Goal: Task Accomplishment & Management: Manage account settings

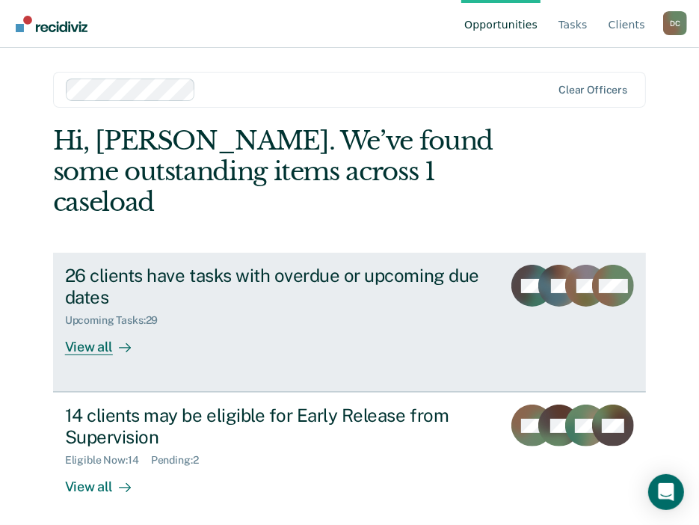
click at [404, 315] on div "26 clients have tasks with overdue or upcoming due dates Upcoming Tasks : 29 Vi…" at bounding box center [296, 310] width 462 height 90
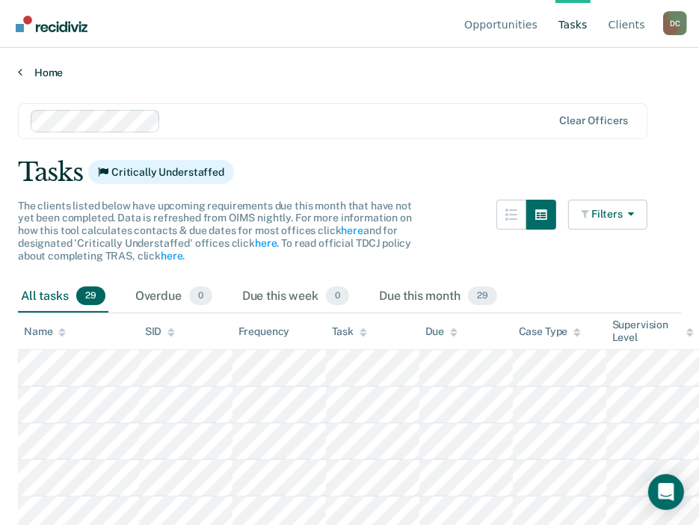
click at [368, 70] on link "Home" at bounding box center [349, 72] width 663 height 13
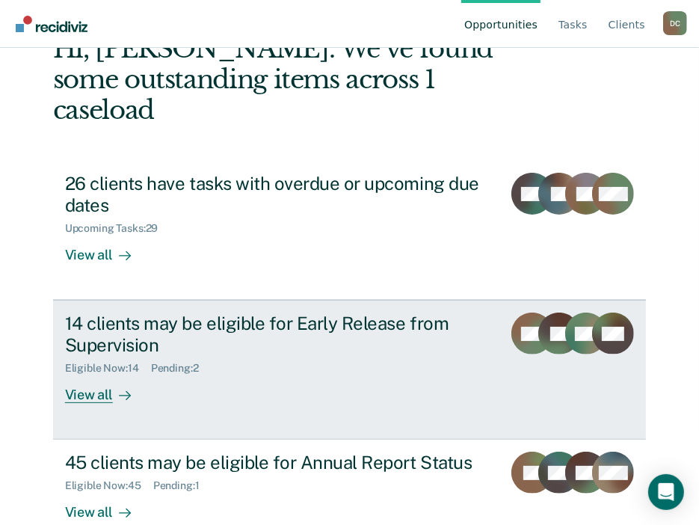
scroll to position [93, 0]
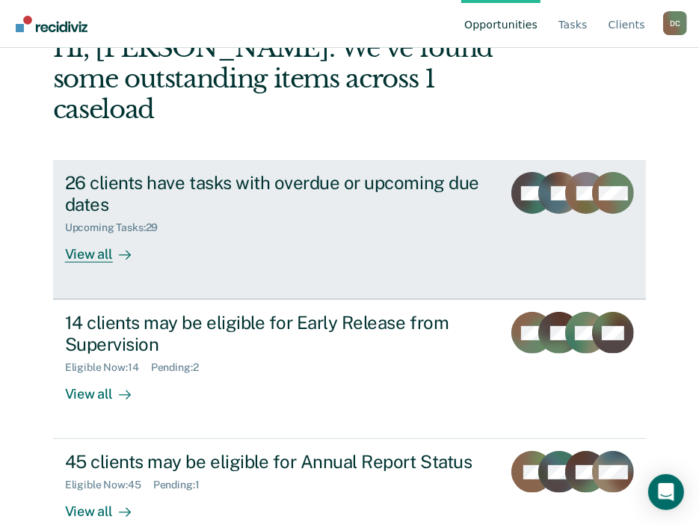
click at [405, 179] on div "26 clients have tasks with overdue or upcoming due dates" at bounding box center [278, 193] width 426 height 43
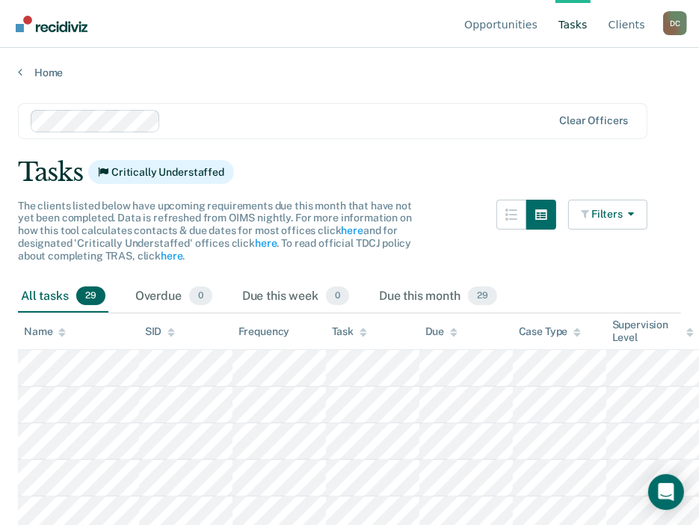
click at [405, 179] on div "Tasks Critically Understaffed" at bounding box center [349, 172] width 663 height 31
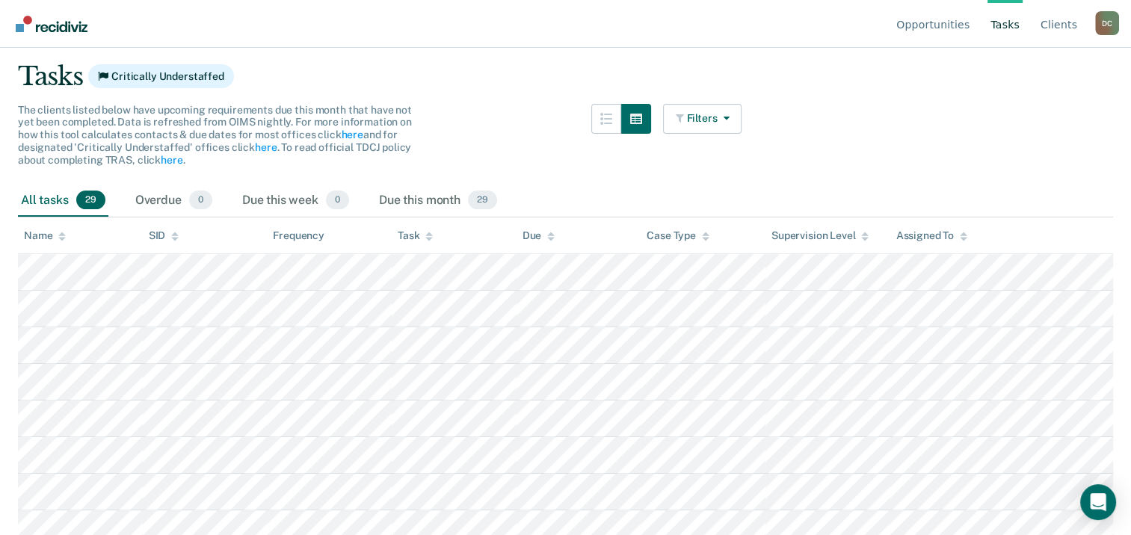
scroll to position [50, 0]
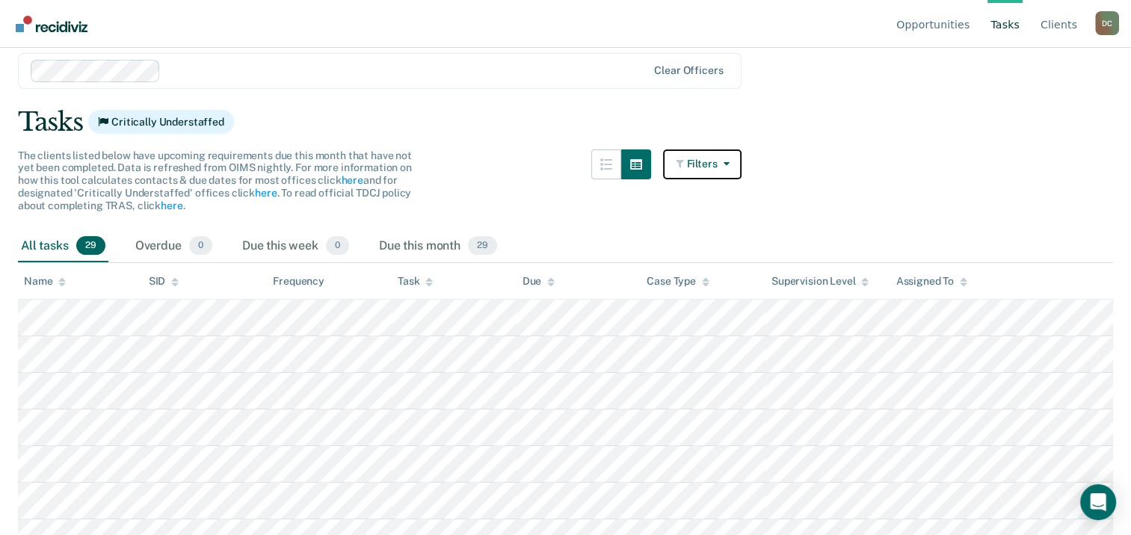
click at [709, 158] on button "Filters" at bounding box center [702, 164] width 79 height 30
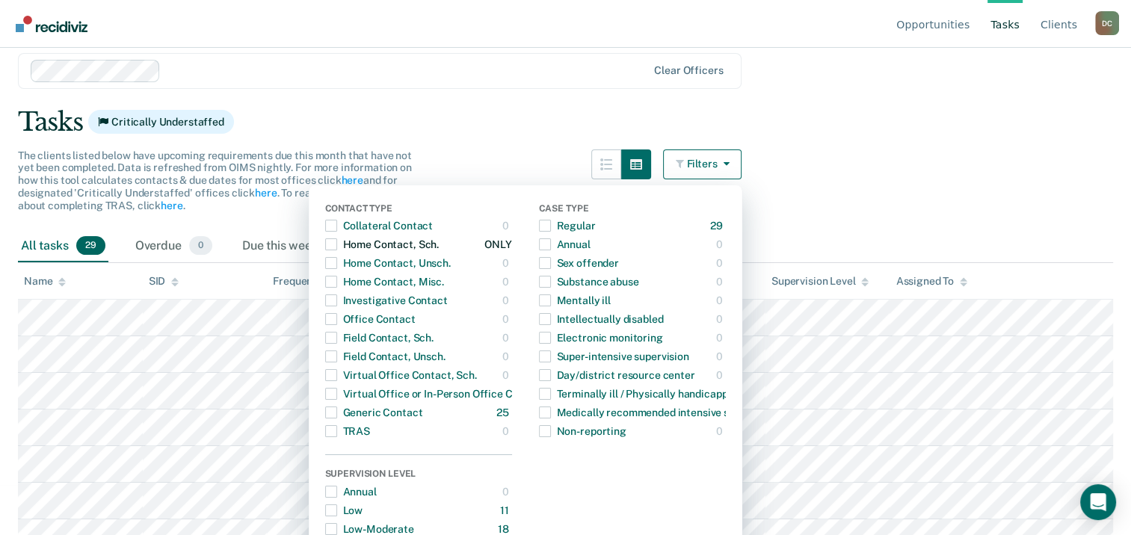
click at [344, 243] on div "Home Contact, Sch." at bounding box center [382, 244] width 114 height 24
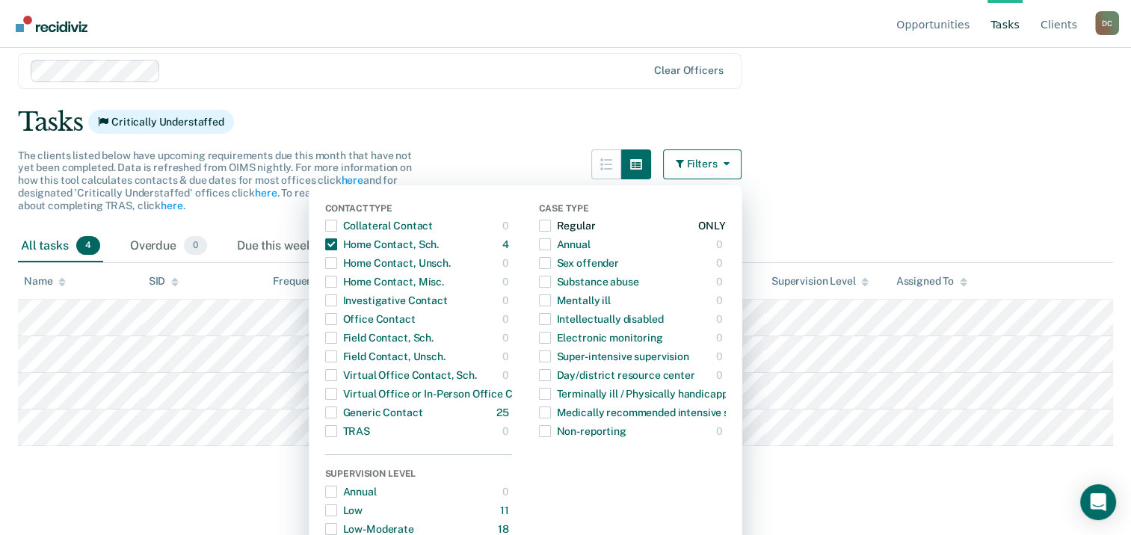
click at [561, 222] on div "Regular" at bounding box center [567, 226] width 57 height 24
click at [337, 320] on span "Dropdown Menu" at bounding box center [331, 319] width 12 height 12
click at [335, 321] on span "Dropdown Menu" at bounding box center [331, 319] width 12 height 12
click at [334, 227] on span "Dropdown Menu" at bounding box center [331, 226] width 12 height 12
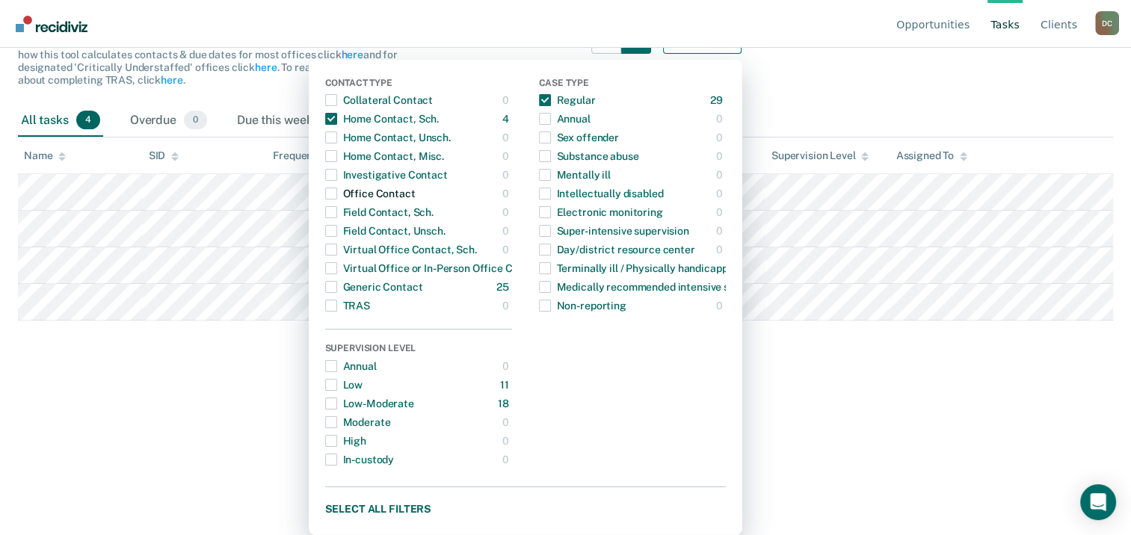
click at [337, 194] on span "Dropdown Menu" at bounding box center [331, 194] width 12 height 12
click at [336, 192] on span "Dropdown Menu" at bounding box center [331, 194] width 12 height 12
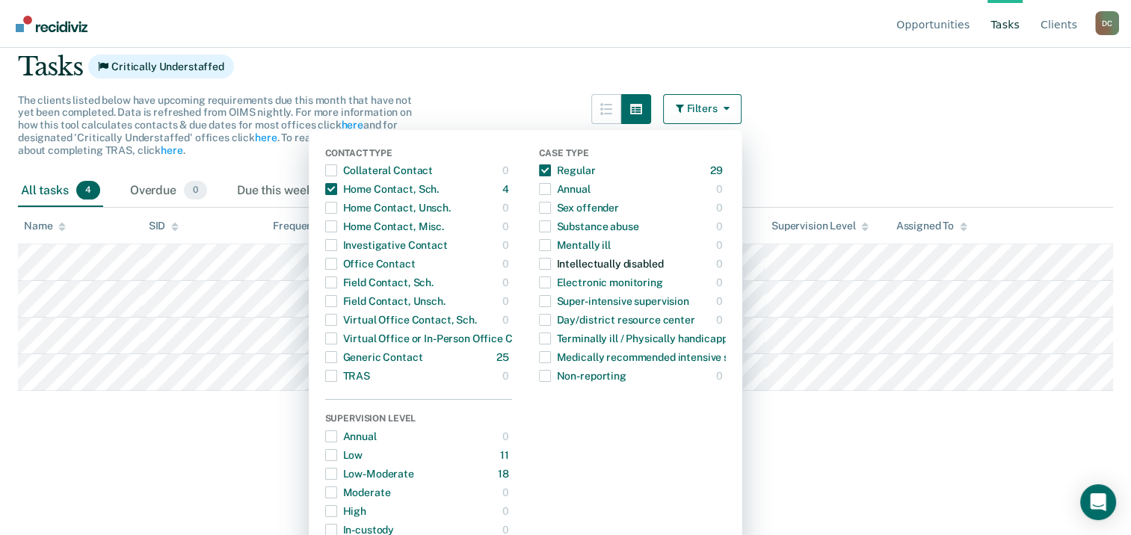
scroll to position [26, 0]
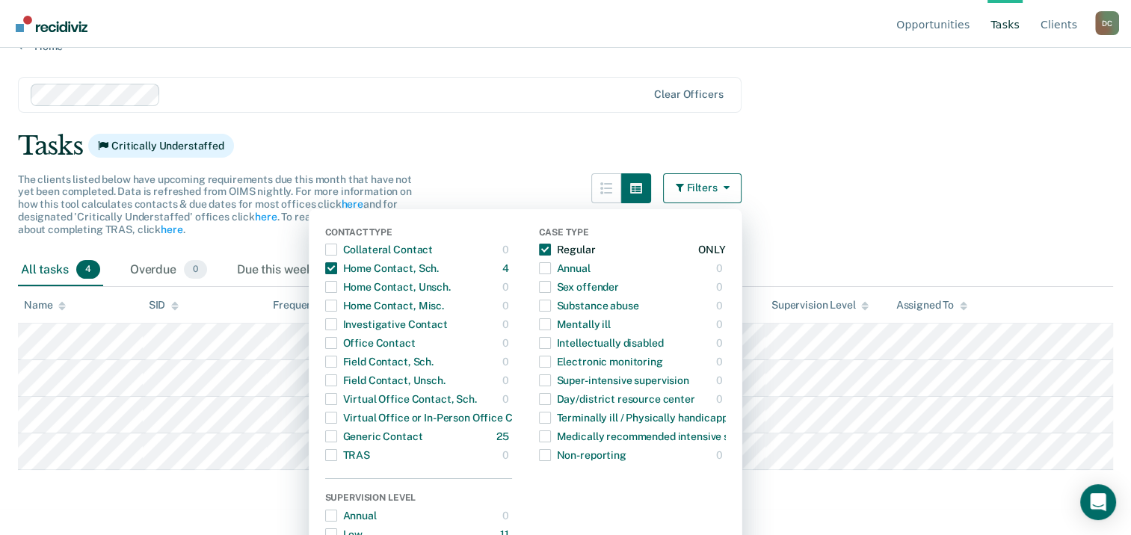
click at [551, 248] on span "Dropdown Menu" at bounding box center [545, 250] width 12 height 12
click at [335, 251] on span "Dropdown Menu" at bounding box center [331, 250] width 12 height 12
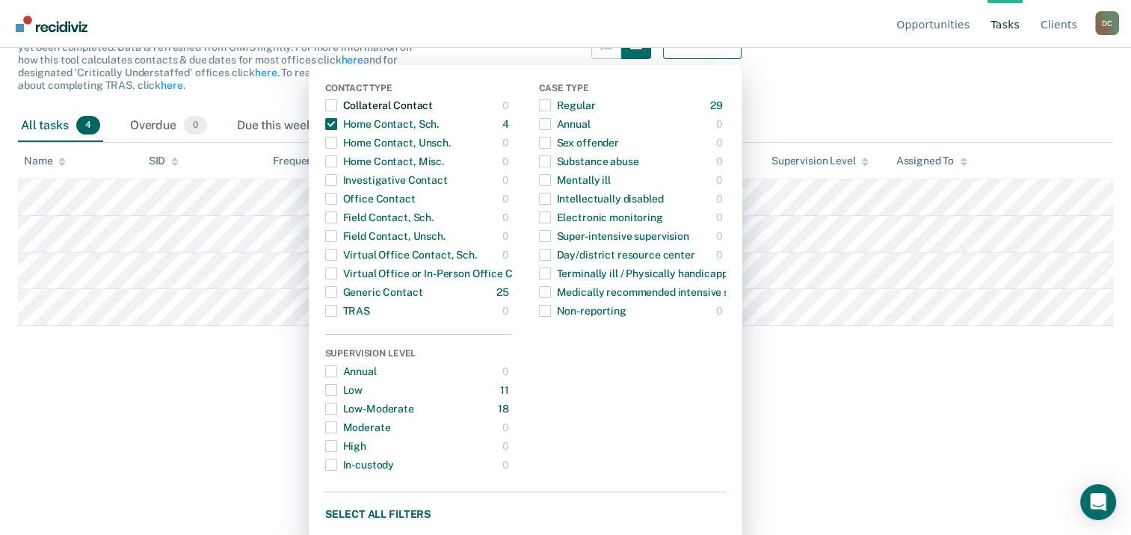
scroll to position [176, 0]
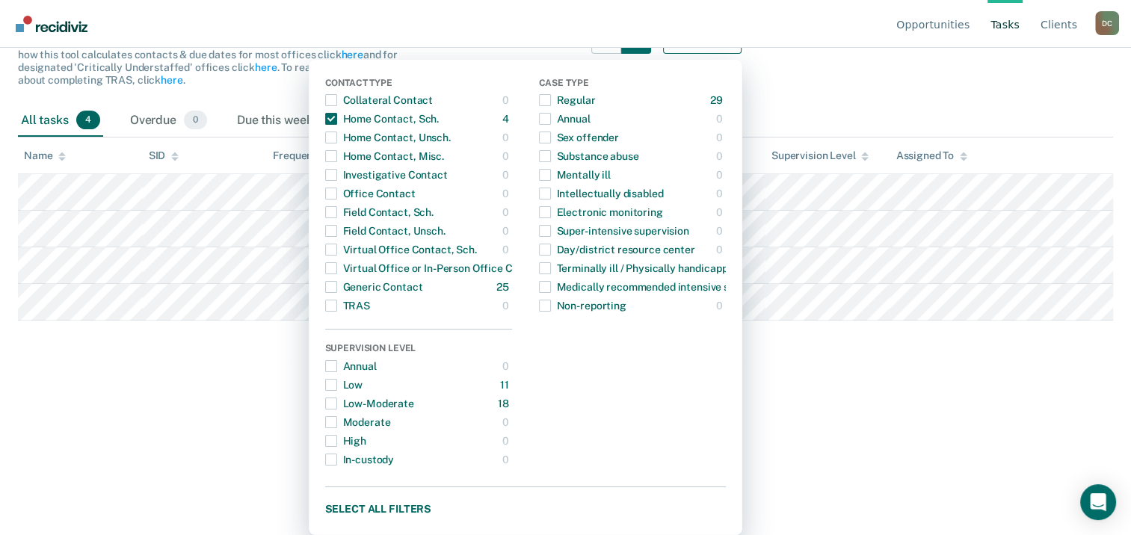
click at [709, 359] on html "Looks like you’re using Internet Explorer 11. For faster loading and a better e…" at bounding box center [565, 91] width 1131 height 535
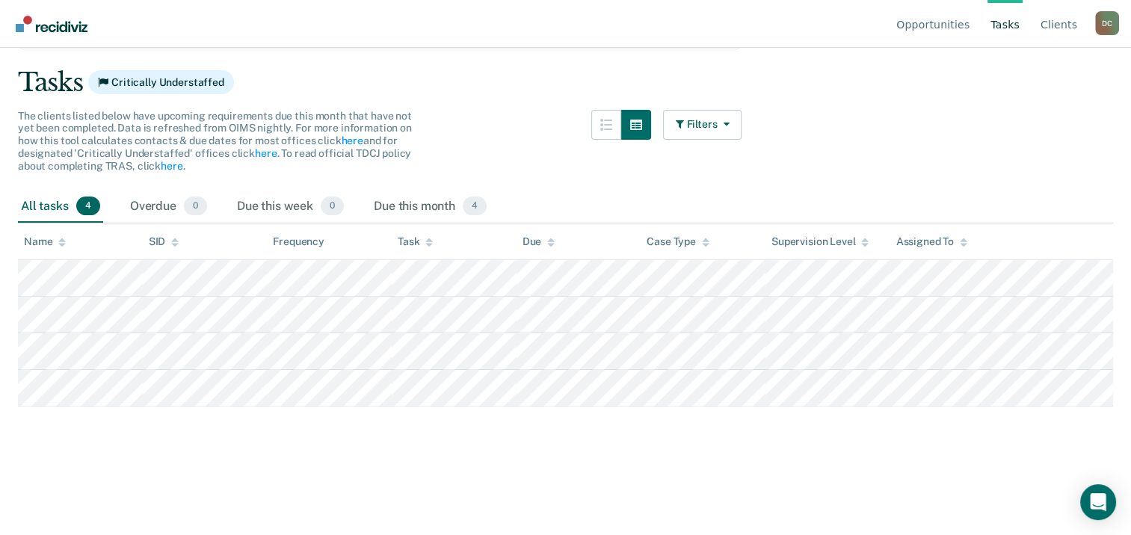
scroll to position [0, 0]
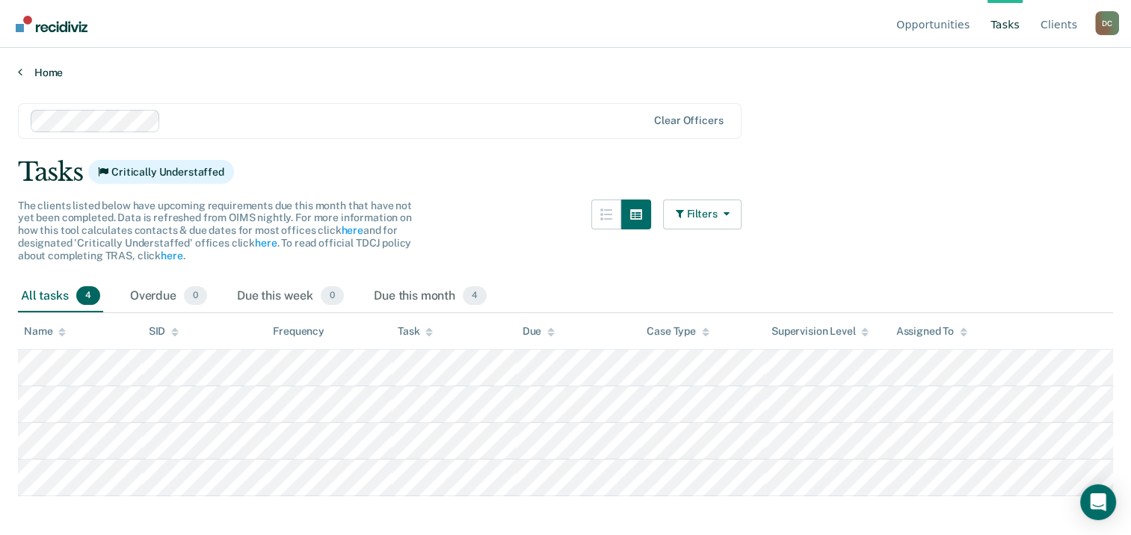
click at [19, 69] on icon at bounding box center [20, 72] width 4 height 12
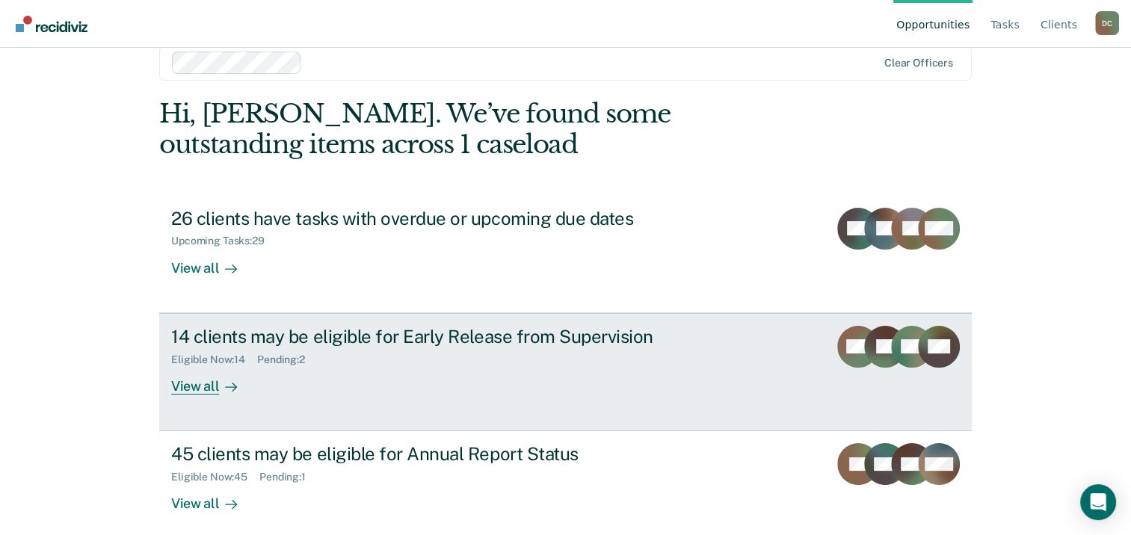
scroll to position [40, 0]
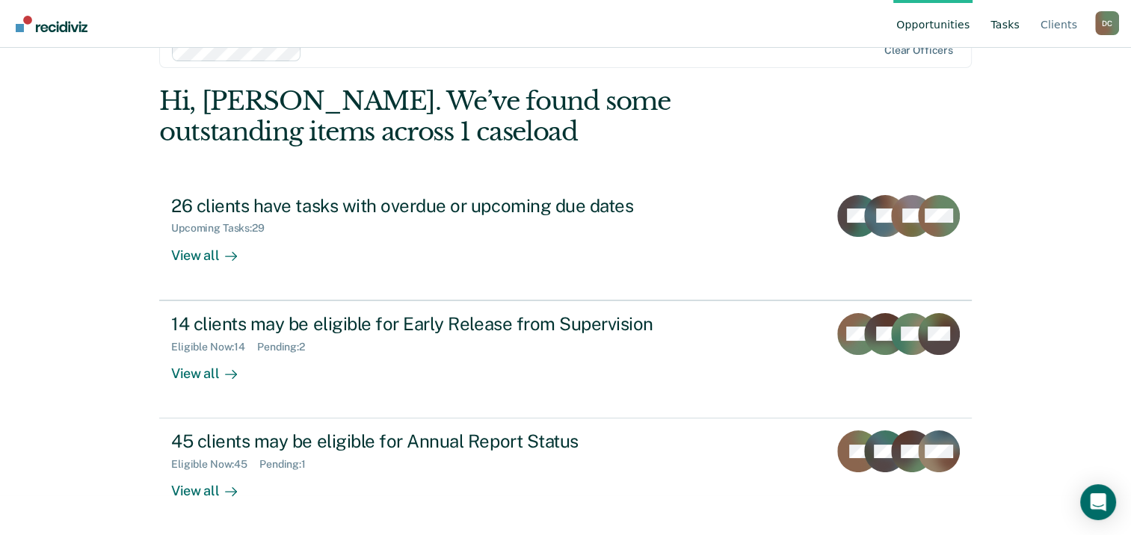
click at [709, 33] on link "Tasks" at bounding box center [1004, 24] width 35 height 48
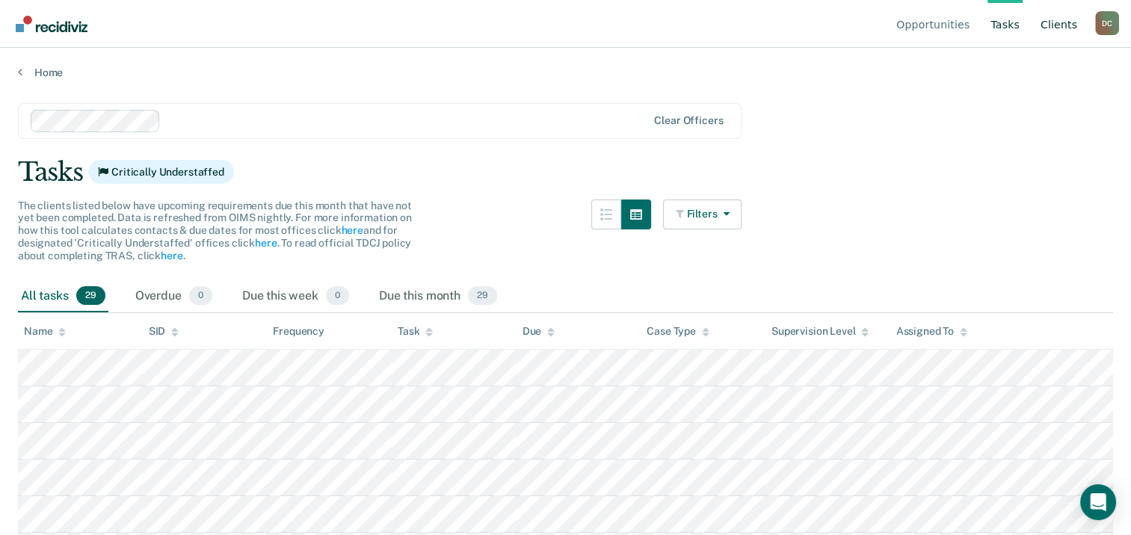
click at [709, 27] on link "Client s" at bounding box center [1058, 24] width 43 height 48
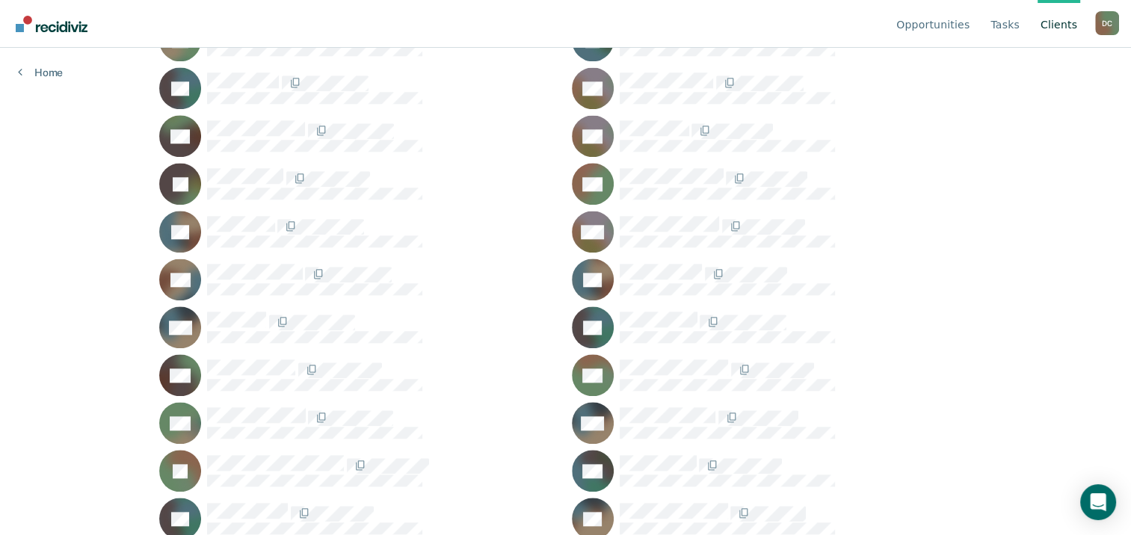
scroll to position [1569, 0]
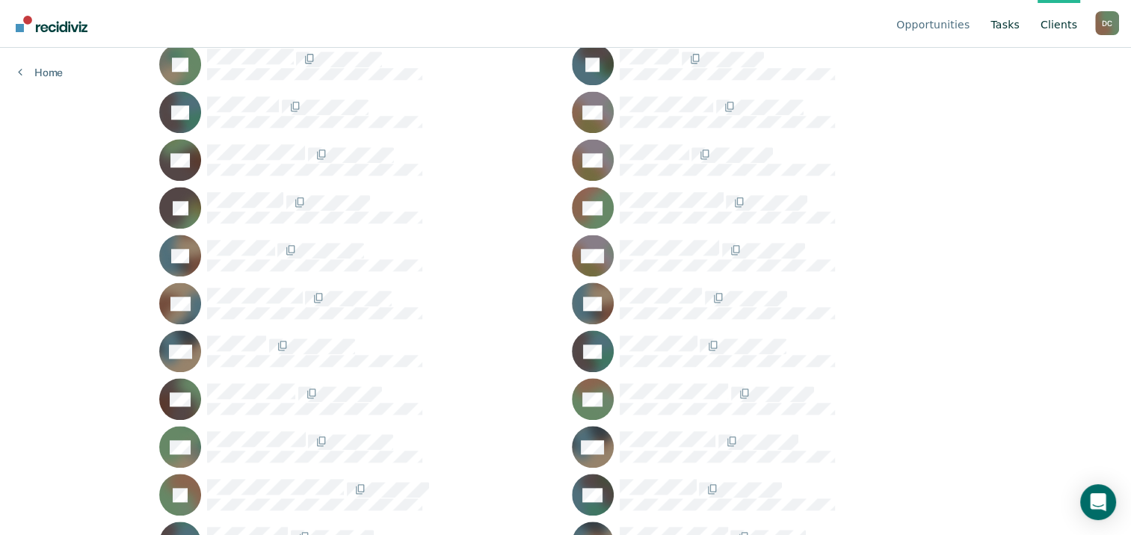
click at [709, 25] on link "Tasks" at bounding box center [1004, 24] width 35 height 48
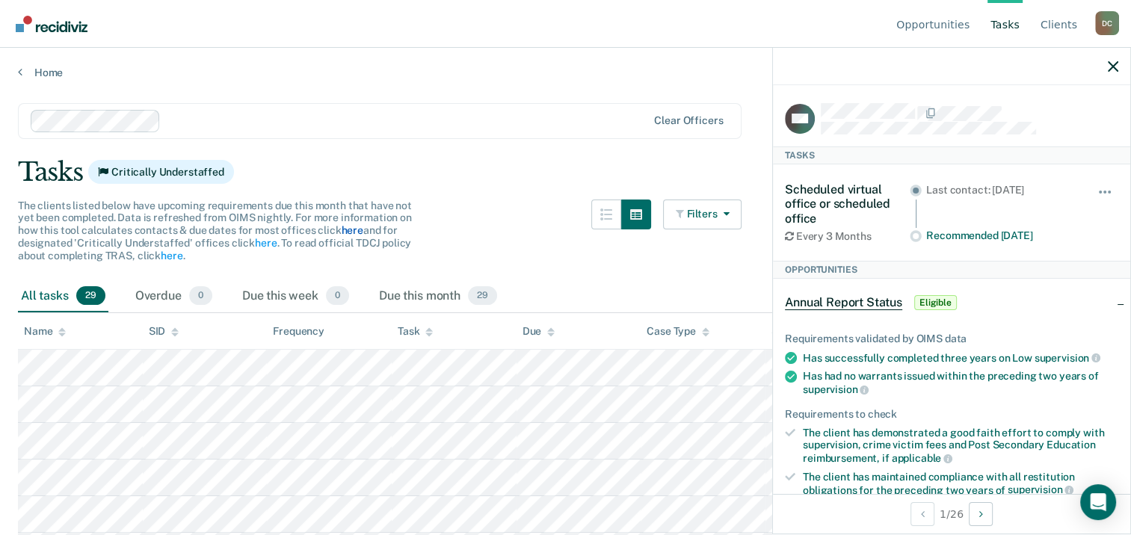
click at [348, 229] on link "here" at bounding box center [352, 230] width 22 height 12
click at [259, 243] on link "here" at bounding box center [266, 243] width 22 height 12
click at [167, 257] on link "here" at bounding box center [172, 256] width 22 height 12
click at [260, 243] on link "here" at bounding box center [266, 243] width 22 height 12
click at [255, 239] on link "here" at bounding box center [266, 243] width 22 height 12
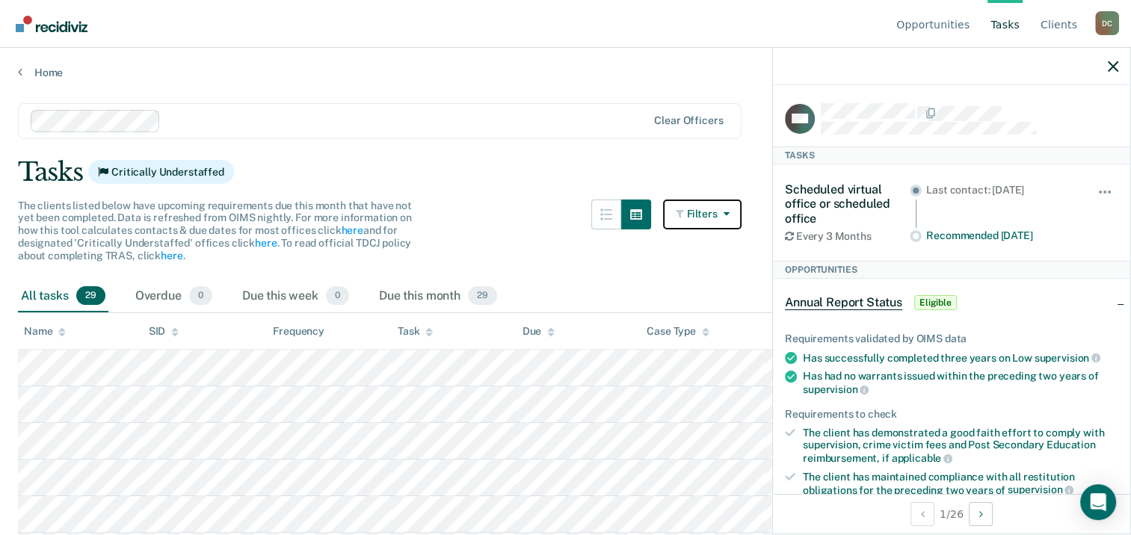
click at [709, 211] on button "Filters" at bounding box center [702, 215] width 79 height 30
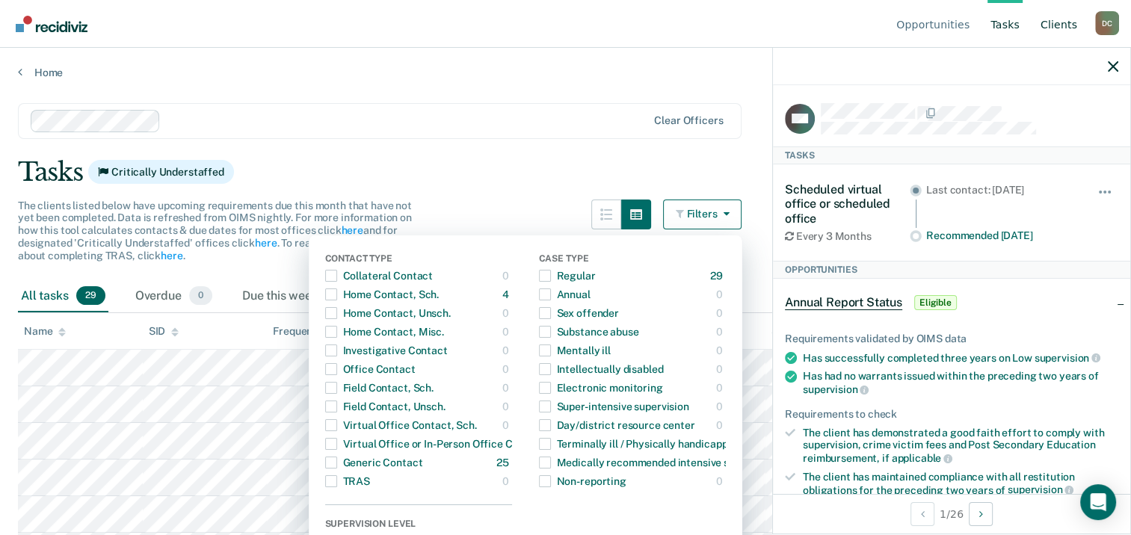
click at [709, 30] on link "Client s" at bounding box center [1058, 24] width 43 height 48
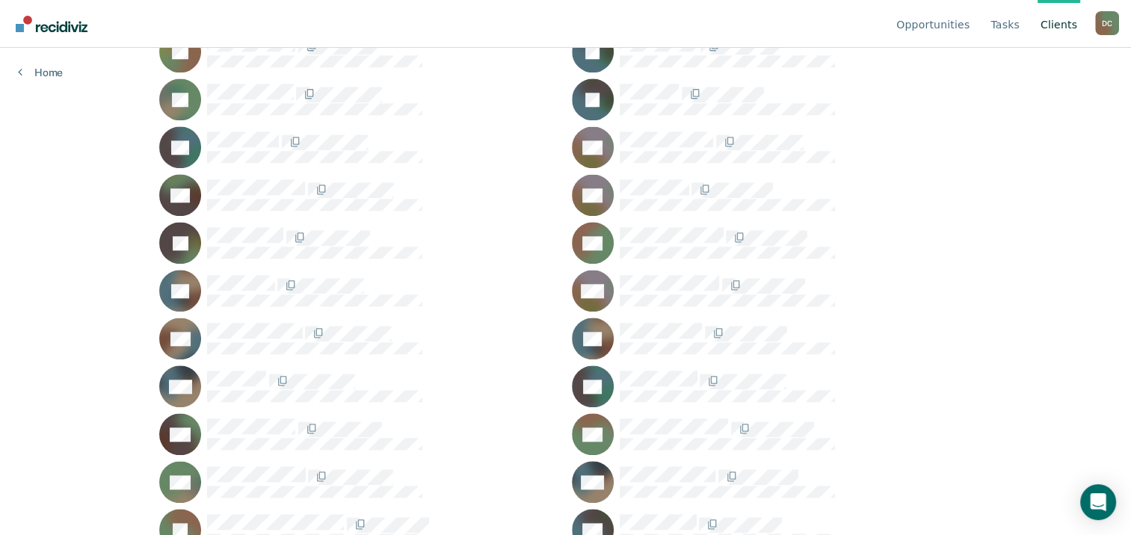
scroll to position [1514, 0]
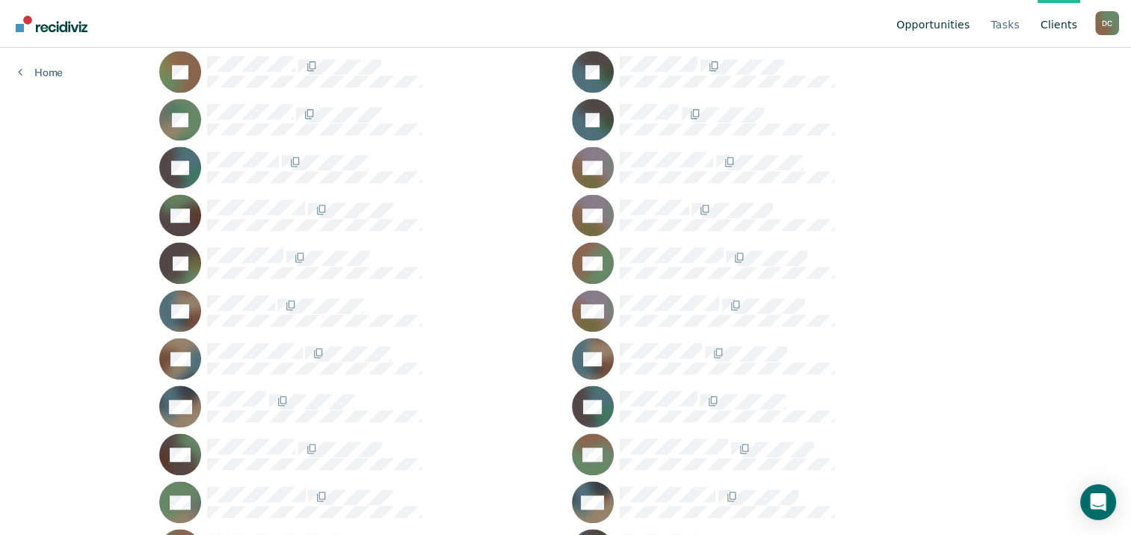
click at [709, 24] on link "Opportunities" at bounding box center [932, 24] width 79 height 48
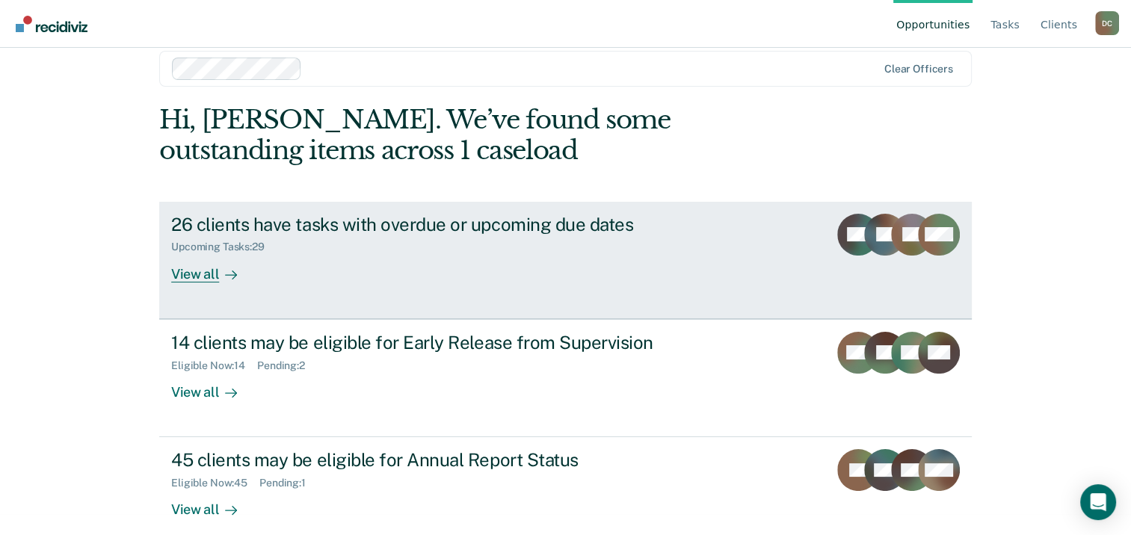
scroll to position [40, 0]
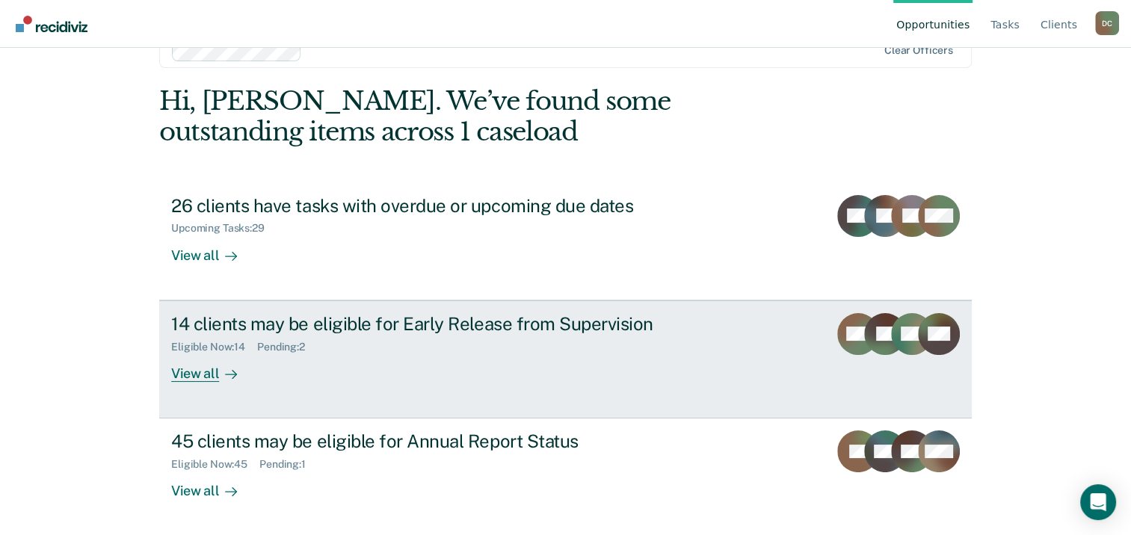
click at [193, 371] on div "View all" at bounding box center [213, 367] width 84 height 29
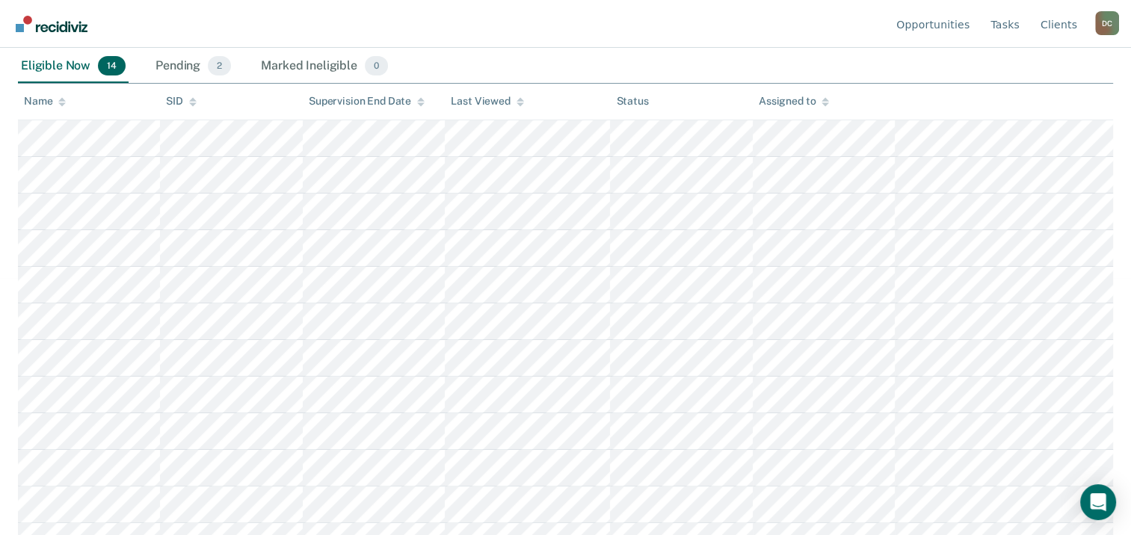
scroll to position [353, 0]
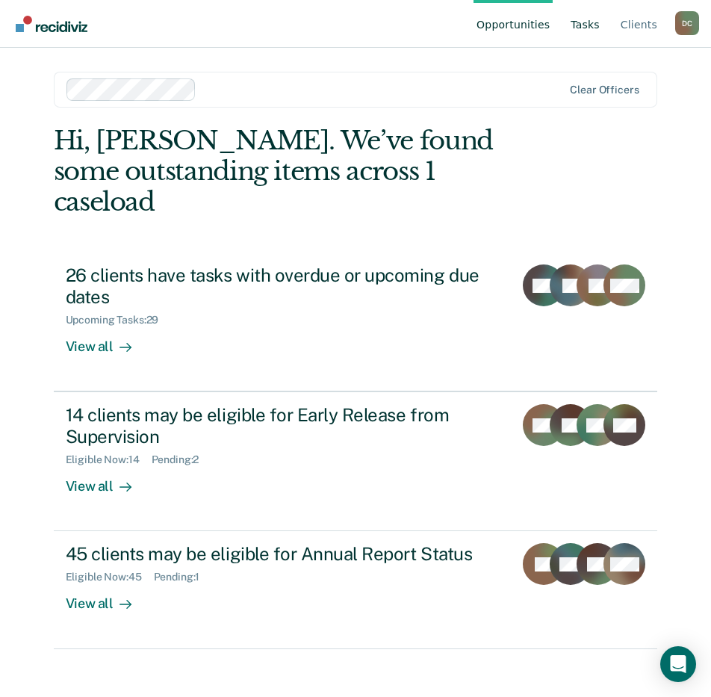
click at [587, 29] on link "Tasks" at bounding box center [585, 24] width 35 height 48
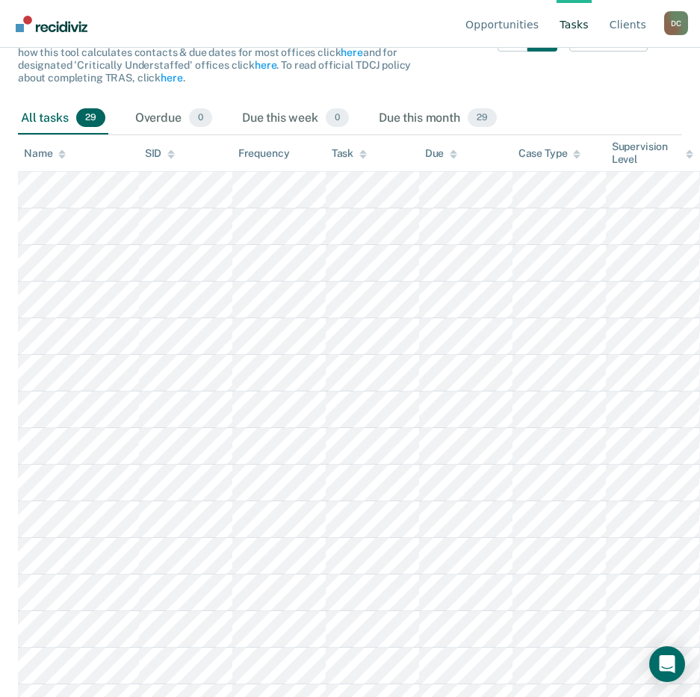
scroll to position [50, 0]
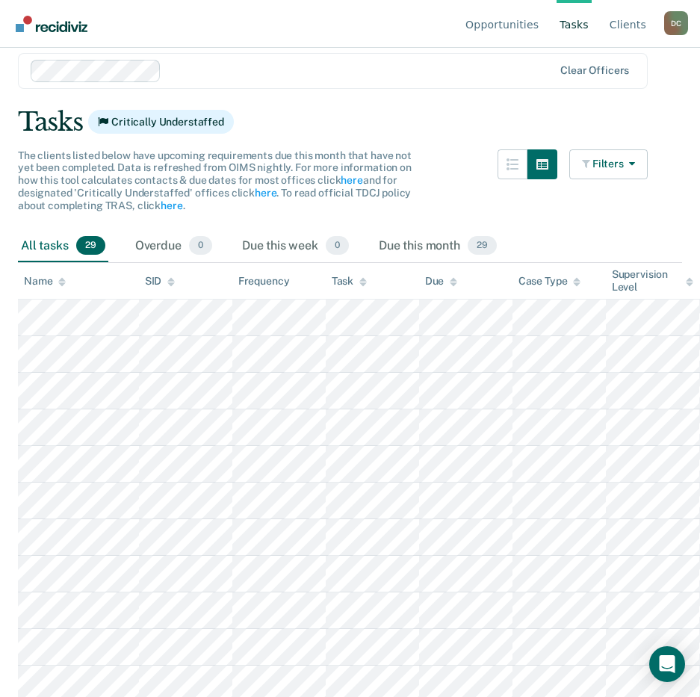
click at [54, 250] on div "All tasks 29" at bounding box center [63, 246] width 90 height 33
click at [40, 279] on div "Name" at bounding box center [45, 281] width 42 height 13
click at [61, 282] on icon at bounding box center [61, 282] width 7 height 10
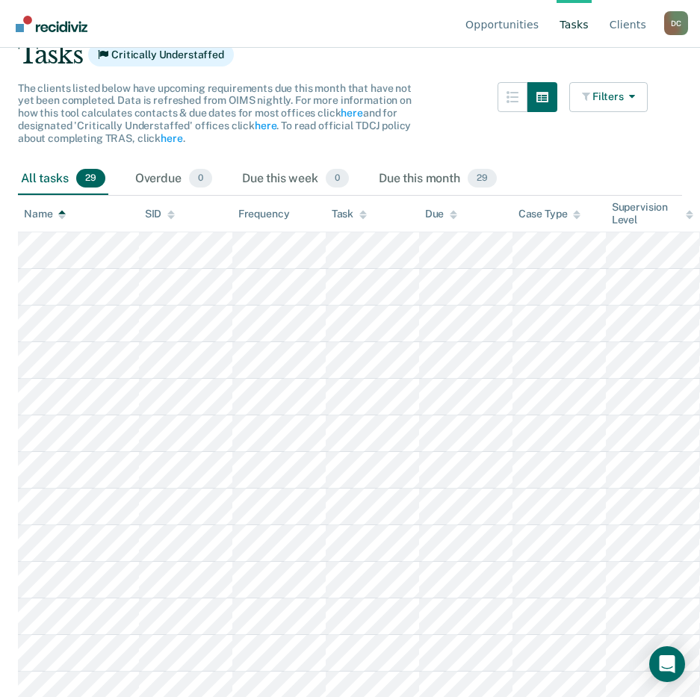
scroll to position [81, 0]
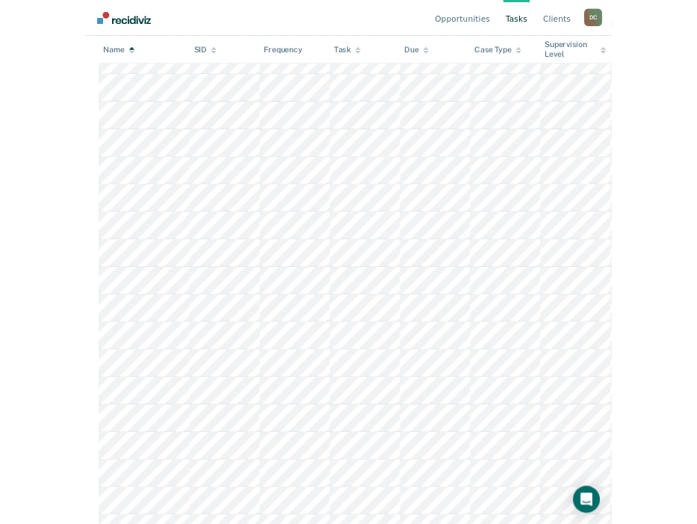
scroll to position [25, 0]
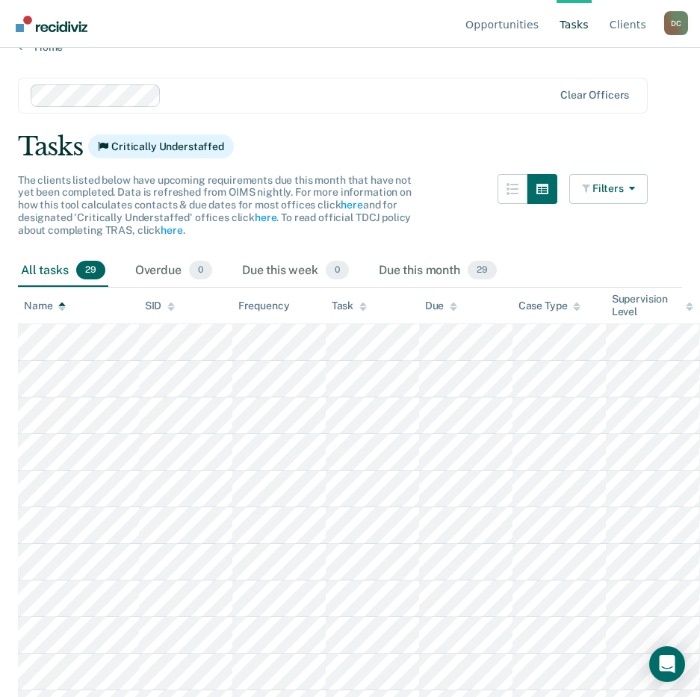
drag, startPoint x: 398, startPoint y: 41, endPoint x: 389, endPoint y: 55, distance: 16.8
click at [398, 41] on nav "Opportunities Tasks Client s Diana Compean D C Profile How it works Log Out" at bounding box center [350, 23] width 676 height 47
click at [386, 60] on main "Clear officers Tasks Critically Understaffed The clients listed below have upco…" at bounding box center [350, 361] width 700 height 614
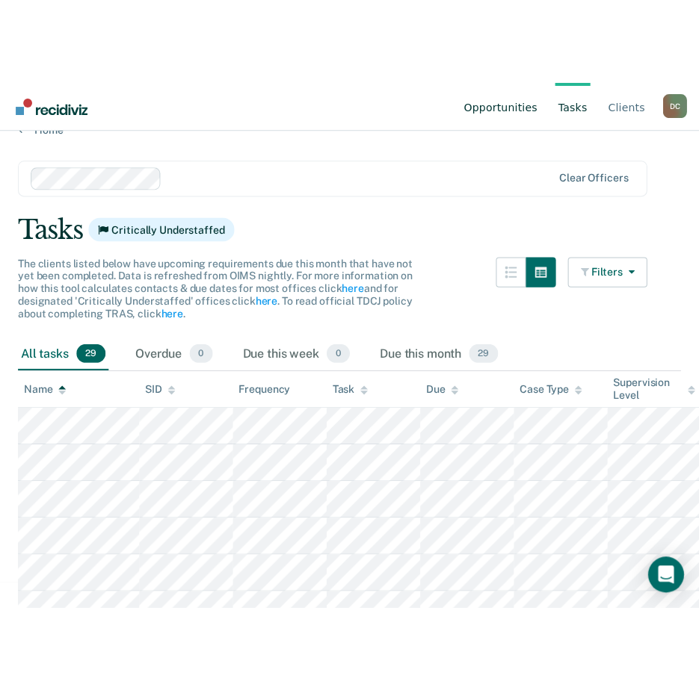
scroll to position [0, 0]
